Goal: Obtain resource: Download file/media

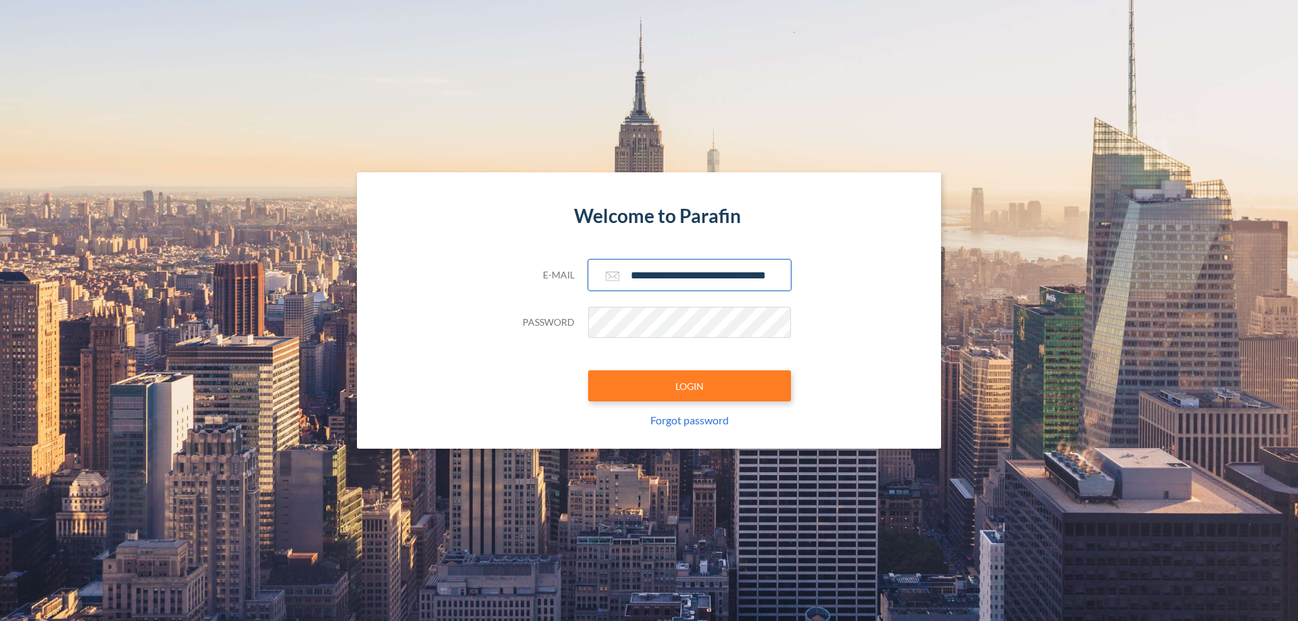
type input "**********"
click at [690, 386] on button "LOGIN" at bounding box center [689, 386] width 203 height 31
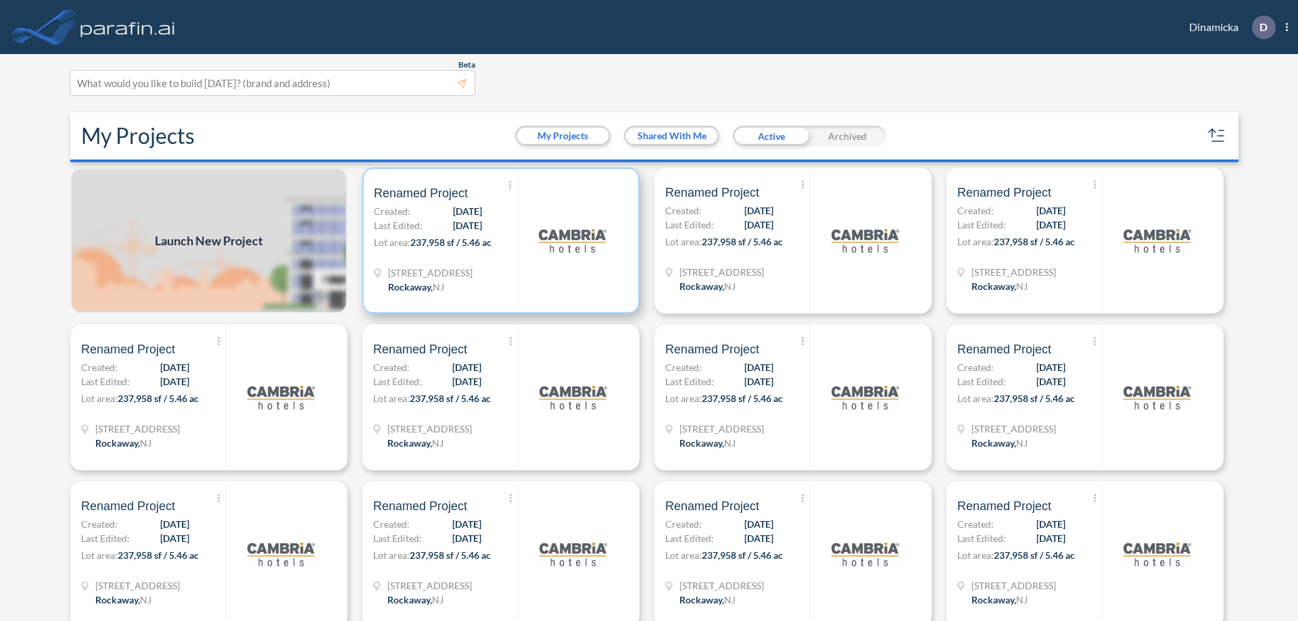
scroll to position [3, 0]
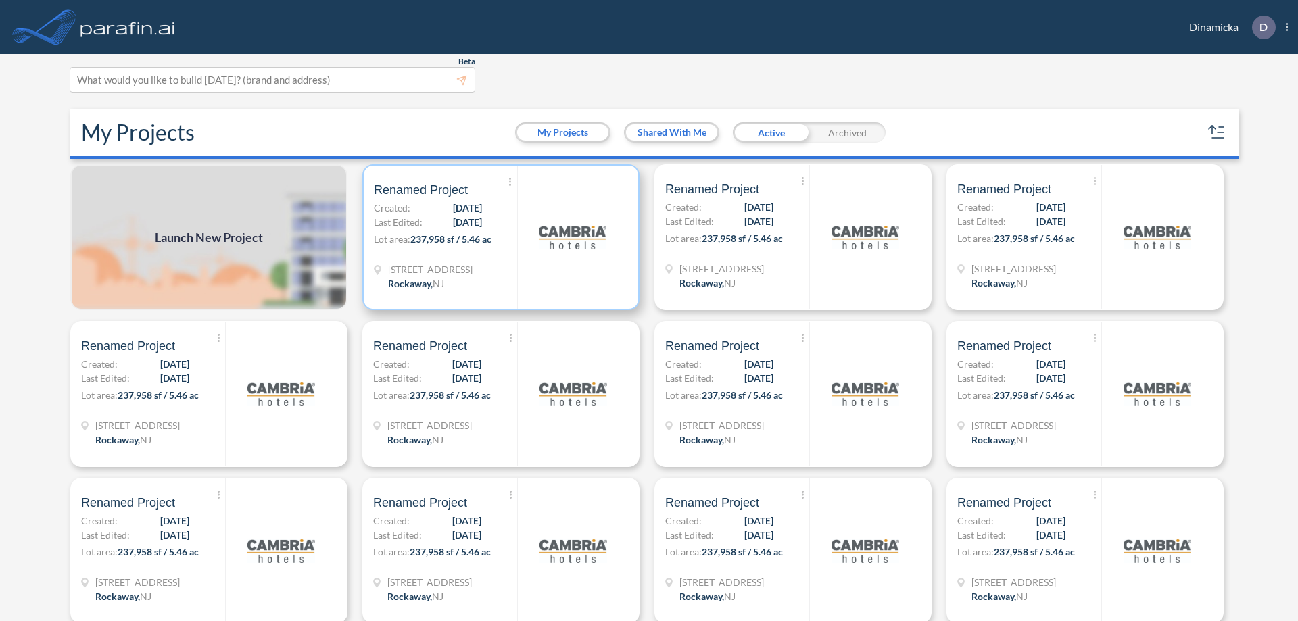
click at [498, 237] on p "Lot area: 237,958 sf / 5.46 ac" at bounding box center [445, 242] width 143 height 20
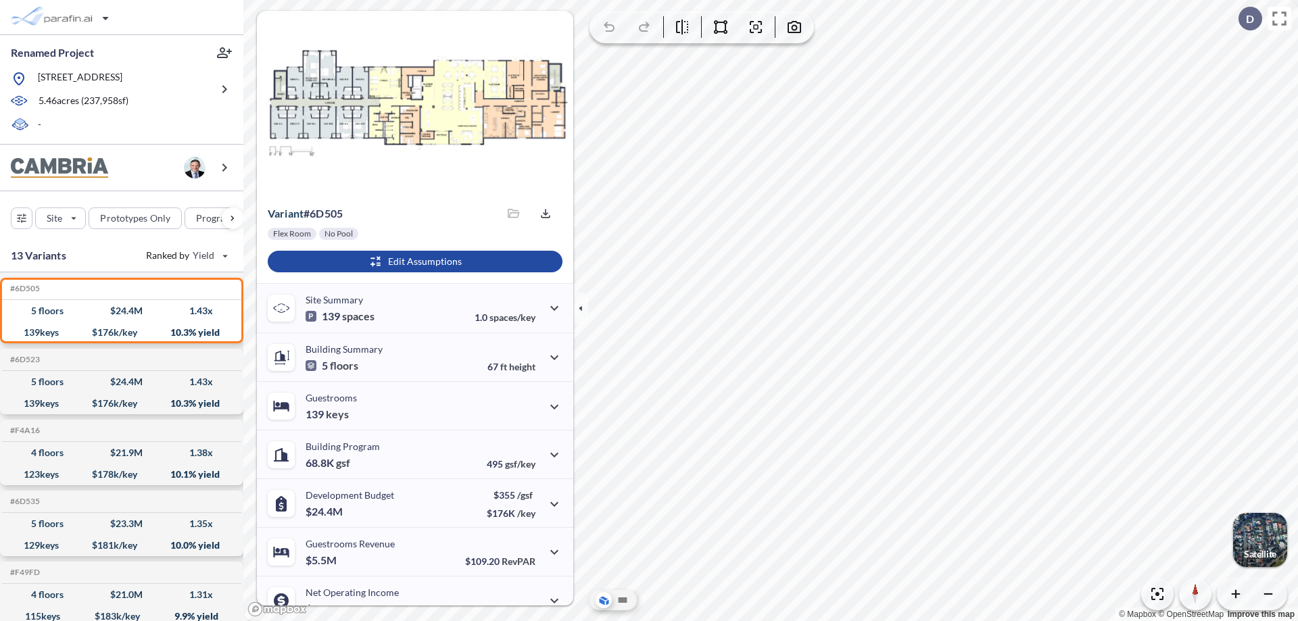
scroll to position [68, 0]
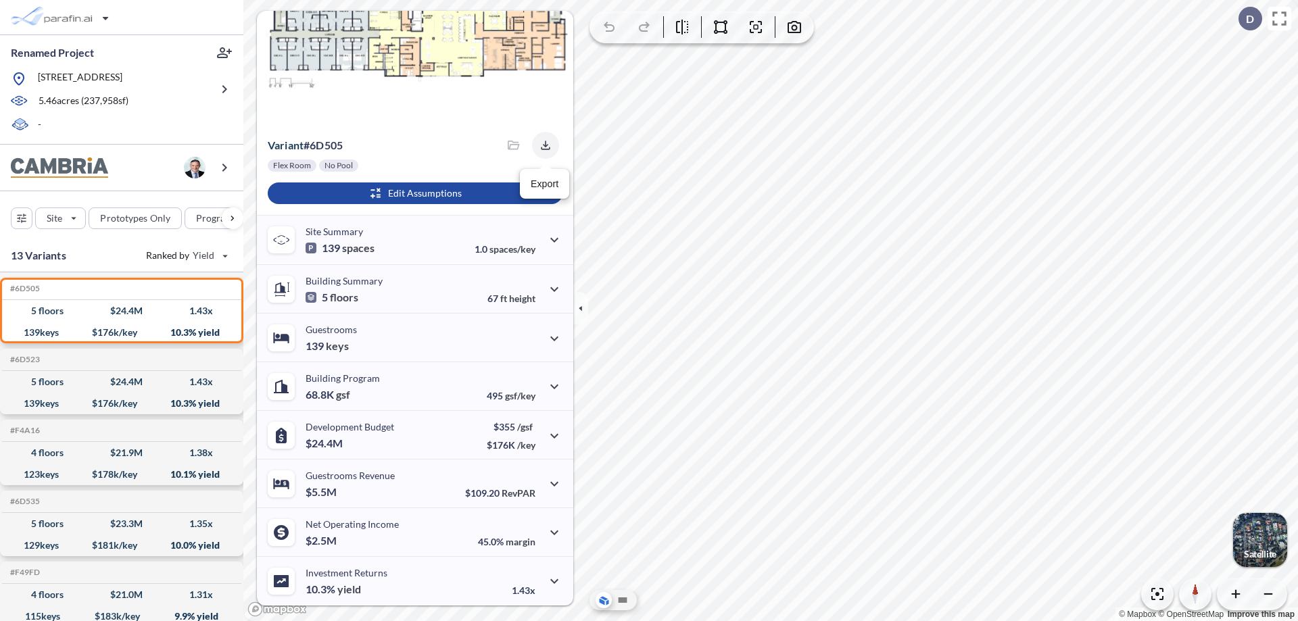
click at [542, 145] on icon "button" at bounding box center [545, 145] width 9 height 9
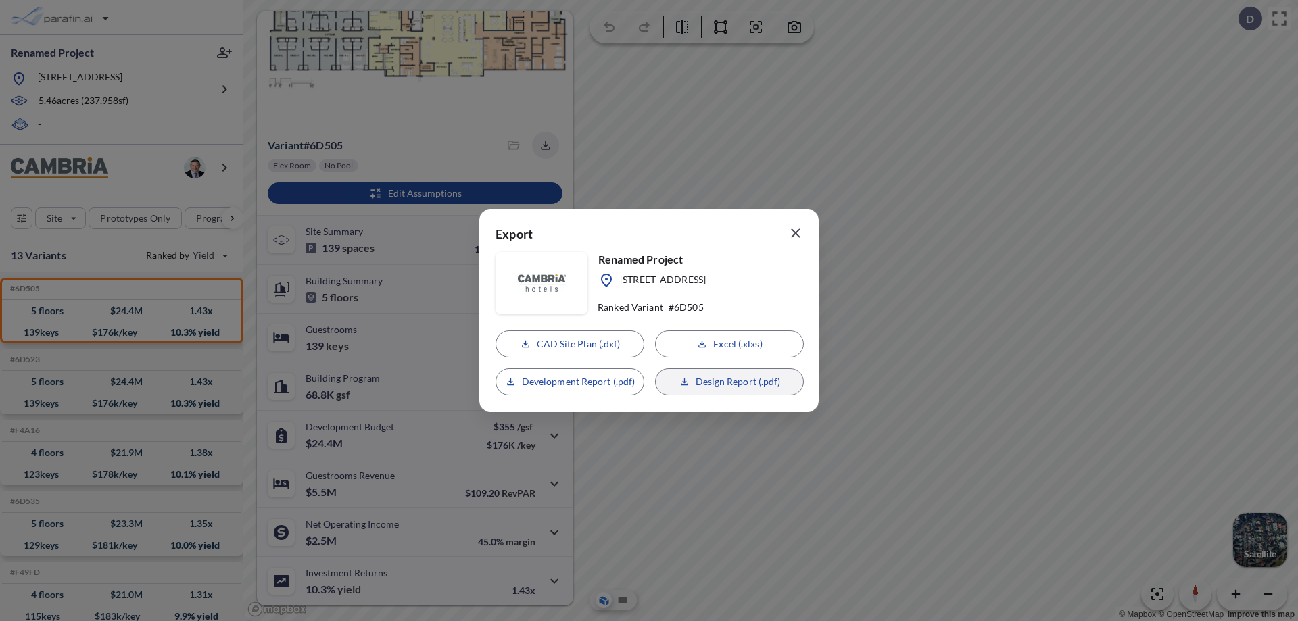
click at [730, 382] on p "Design Report (.pdf)" at bounding box center [738, 382] width 85 height 14
